Goal: Transaction & Acquisition: Purchase product/service

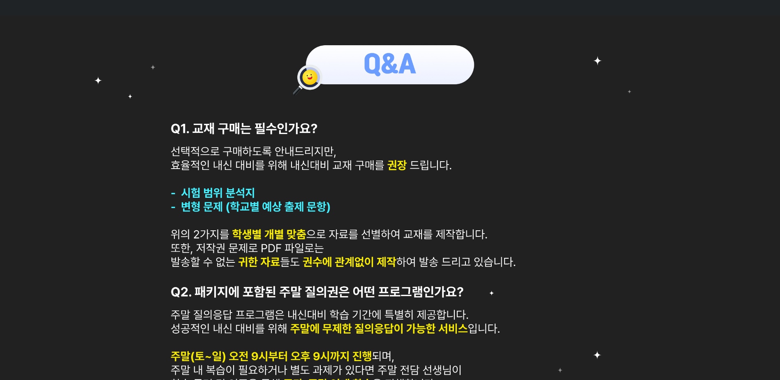
scroll to position [288, 0]
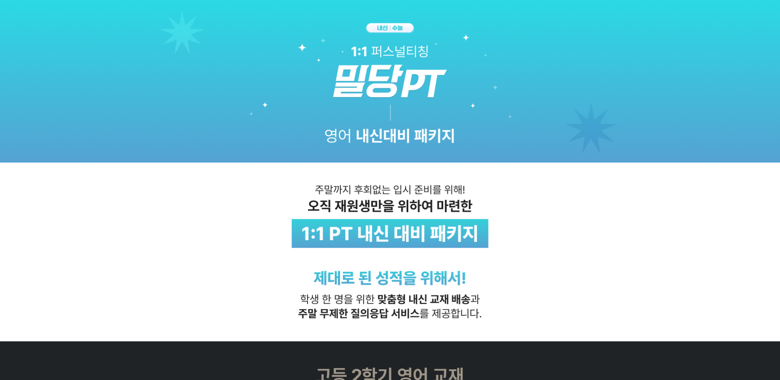
scroll to position [206, 0]
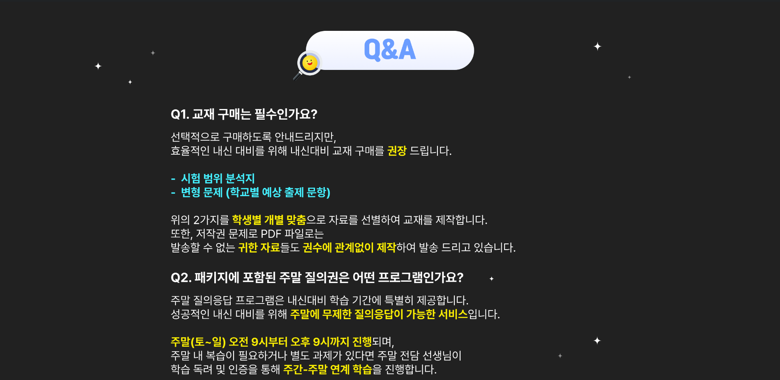
scroll to position [198, 0]
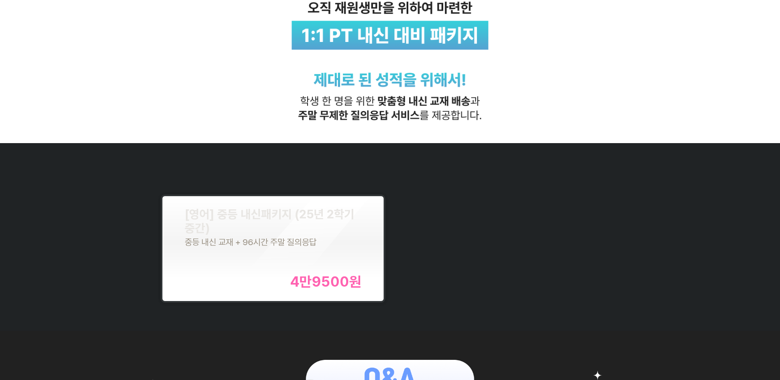
click at [334, 240] on div "중등 내신 교재 + 96시간 주말 질의응답" at bounding box center [273, 242] width 177 height 10
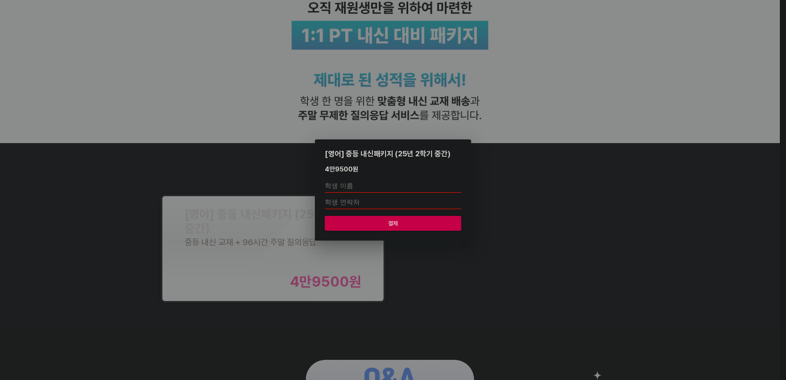
drag, startPoint x: 373, startPoint y: 187, endPoint x: 382, endPoint y: 189, distance: 8.9
click at [373, 187] on input "text" at bounding box center [393, 186] width 137 height 13
type input "w"
type input "장민호"
type input "01084019005"
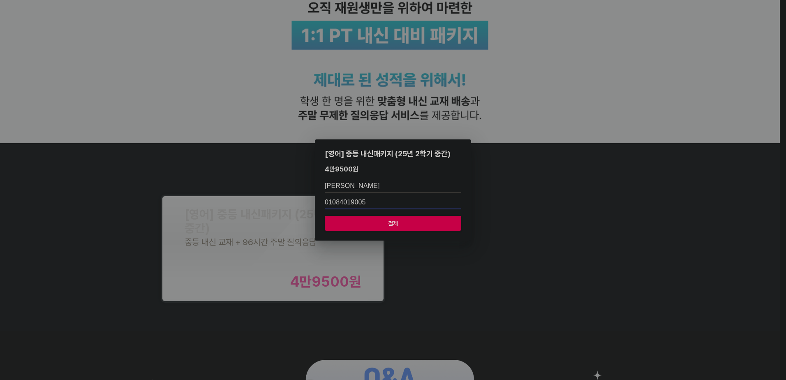
click at [421, 223] on span "결제" at bounding box center [393, 223] width 123 height 10
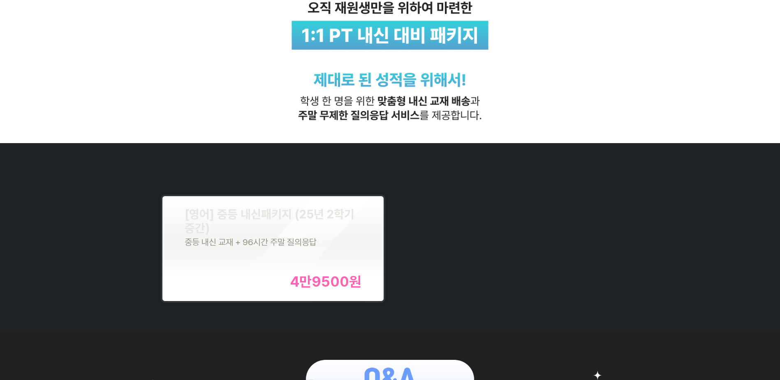
click at [506, 234] on div "[영어] 중등 내신패키지 (25년 2학기 중간) 중등 내신 교재 + 96시간 주말 질의응답 4만9500 원" at bounding box center [390, 248] width 468 height 117
click at [475, 214] on div "[영어] 중등 내신패키지 (25년 2학기 중간) 중등 내신 교재 + 96시간 주말 질의응답 4만9500 원" at bounding box center [390, 248] width 468 height 117
